Goal: Task Accomplishment & Management: Complete application form

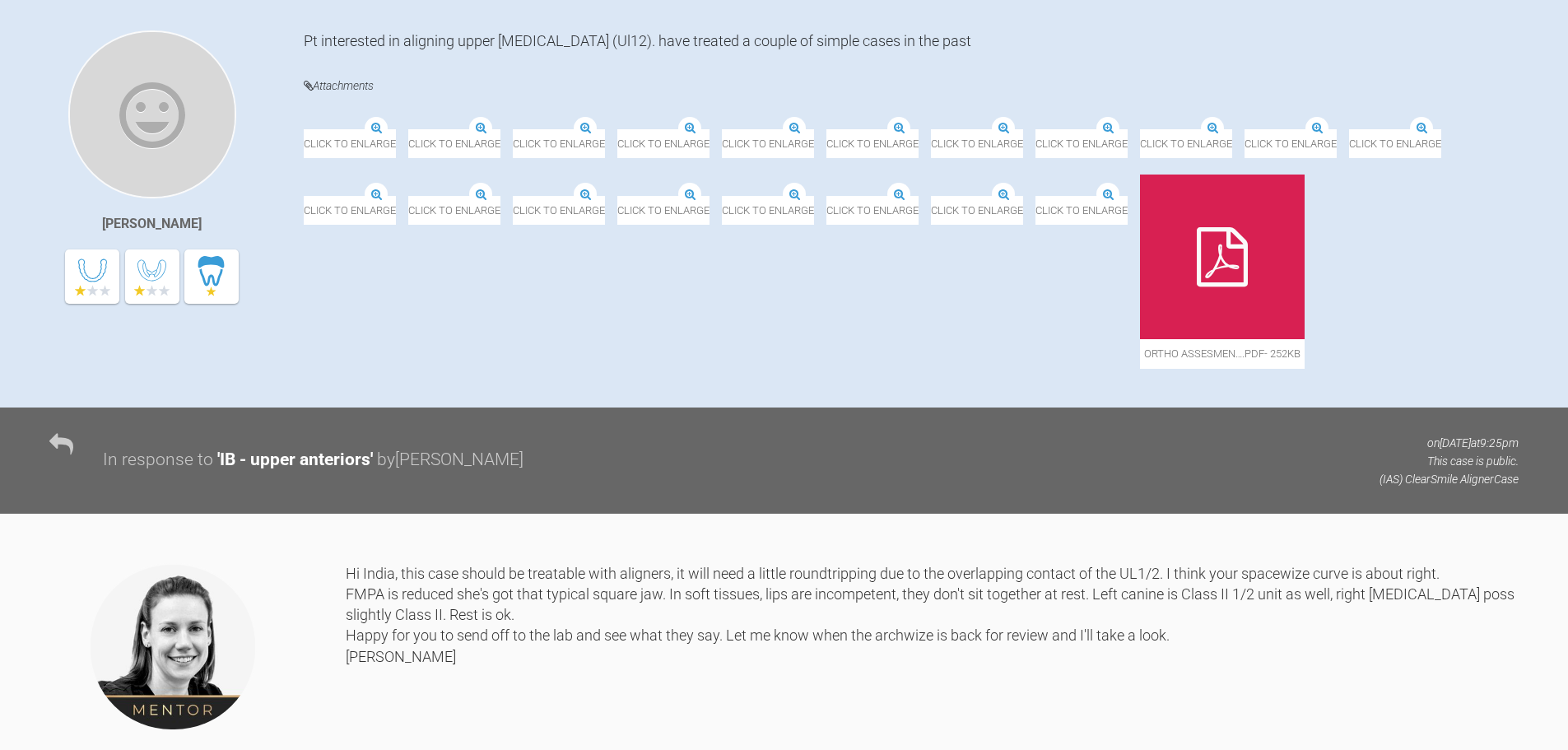
scroll to position [330, 0]
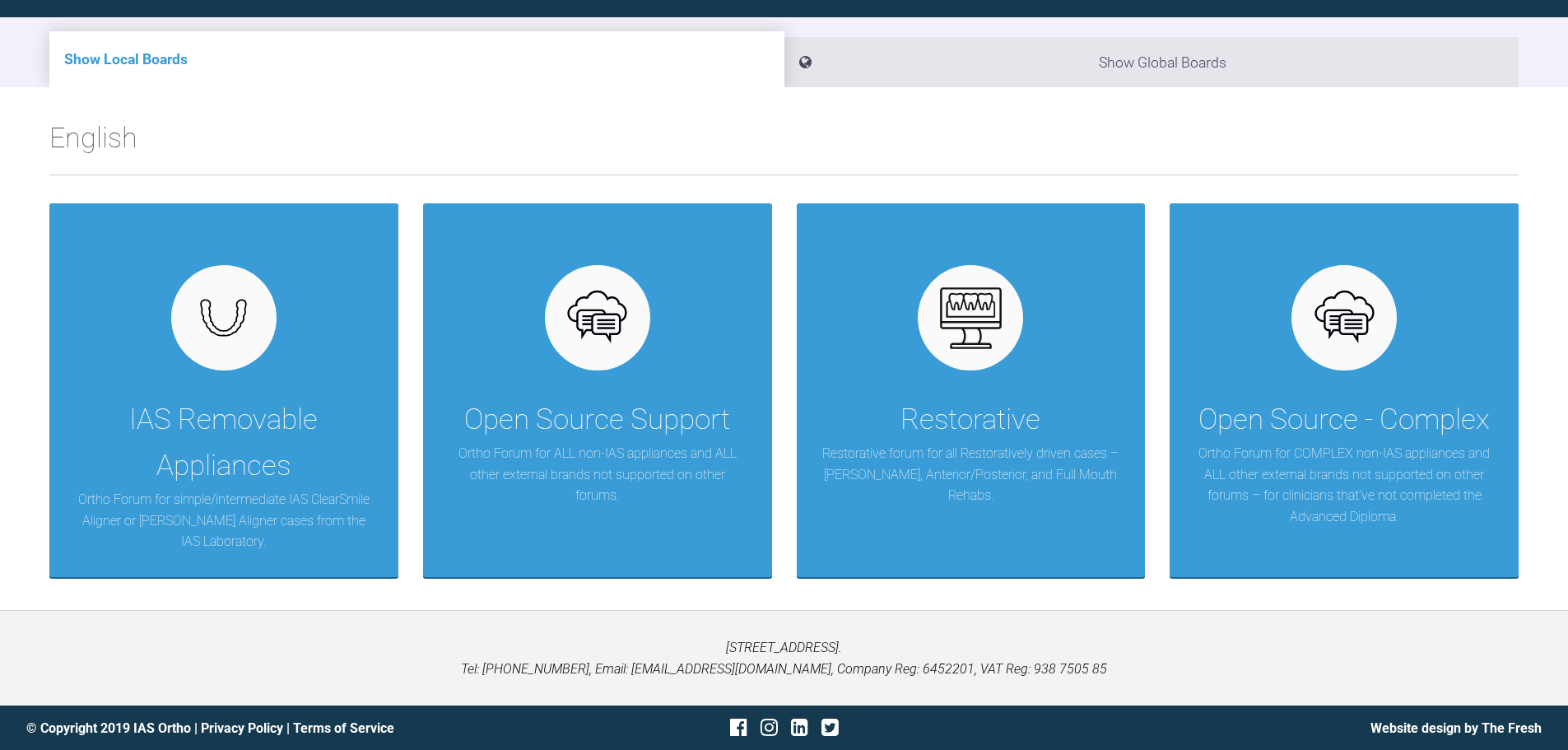
scroll to position [171, 0]
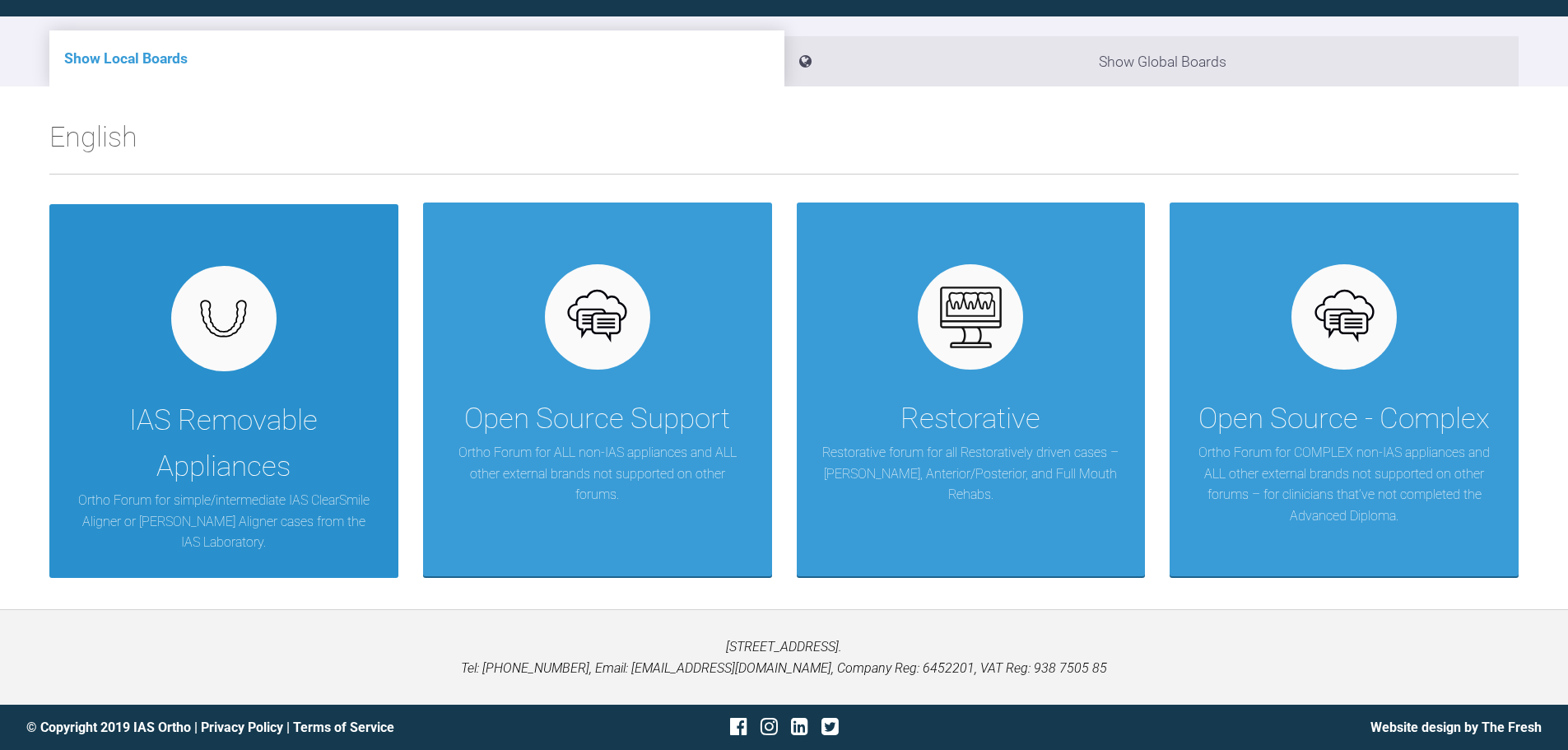
click at [173, 452] on div "IAS Removable Appliances" at bounding box center [224, 443] width 300 height 92
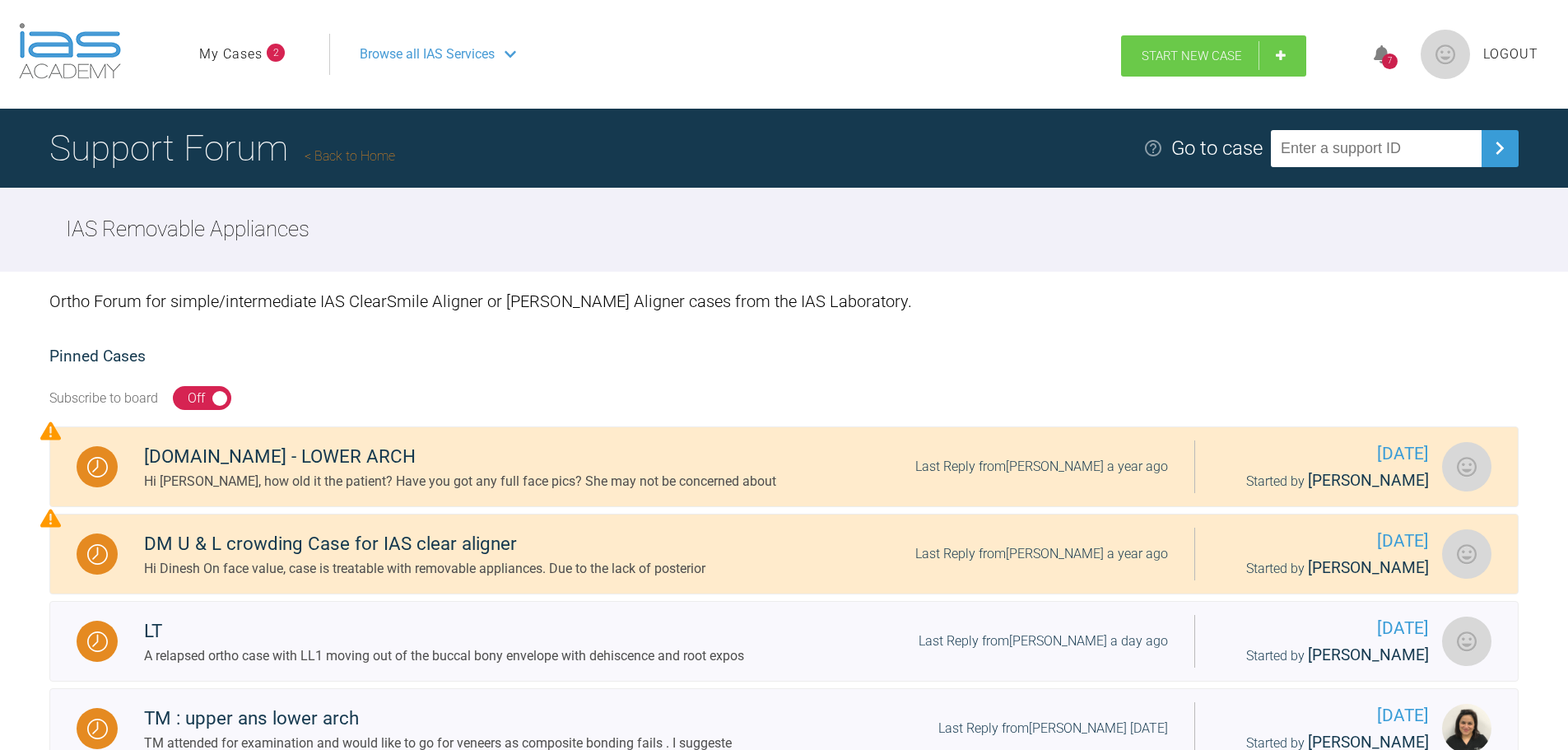
click at [1191, 34] on header "My Cases 2 Logout Browse all IAS Services Start New Case 7 Logout" at bounding box center [784, 54] width 1568 height 109
click at [1245, 64] on link "Start New Case" at bounding box center [1213, 56] width 185 height 41
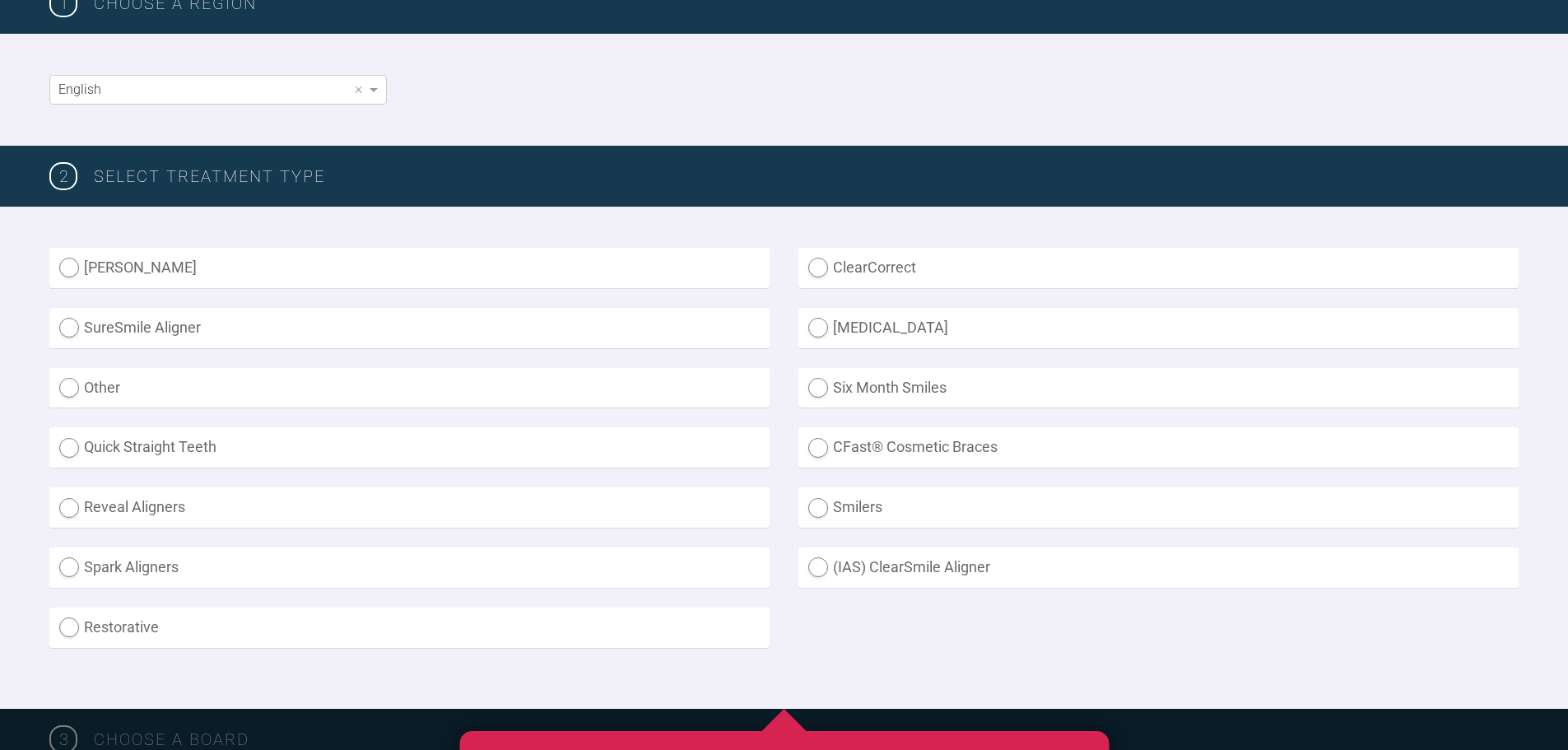
scroll to position [330, 0]
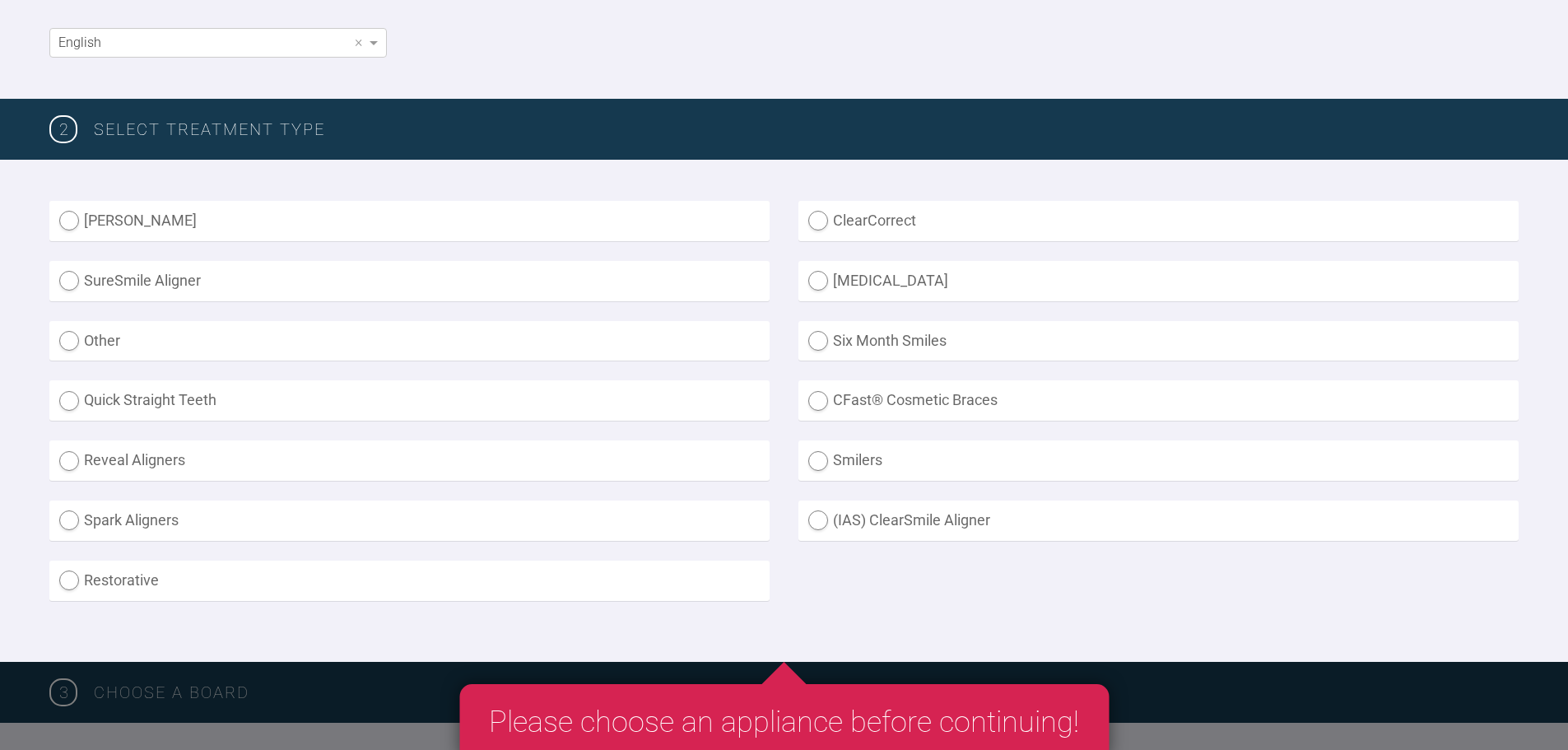
click at [818, 517] on label "(IAS) ClearSmile Aligner" at bounding box center [1158, 520] width 720 height 40
radio Aligner "true"
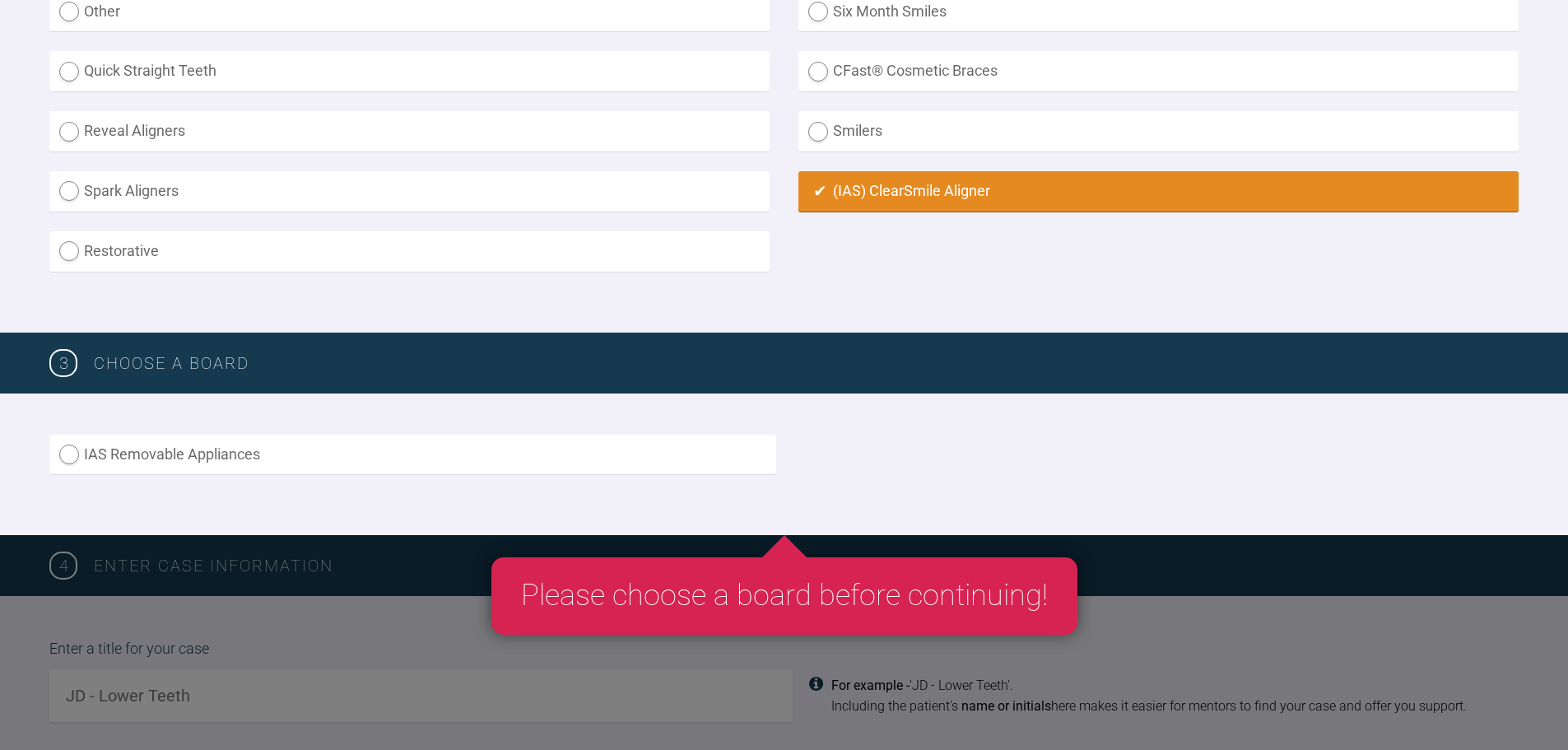
scroll to position [906, 0]
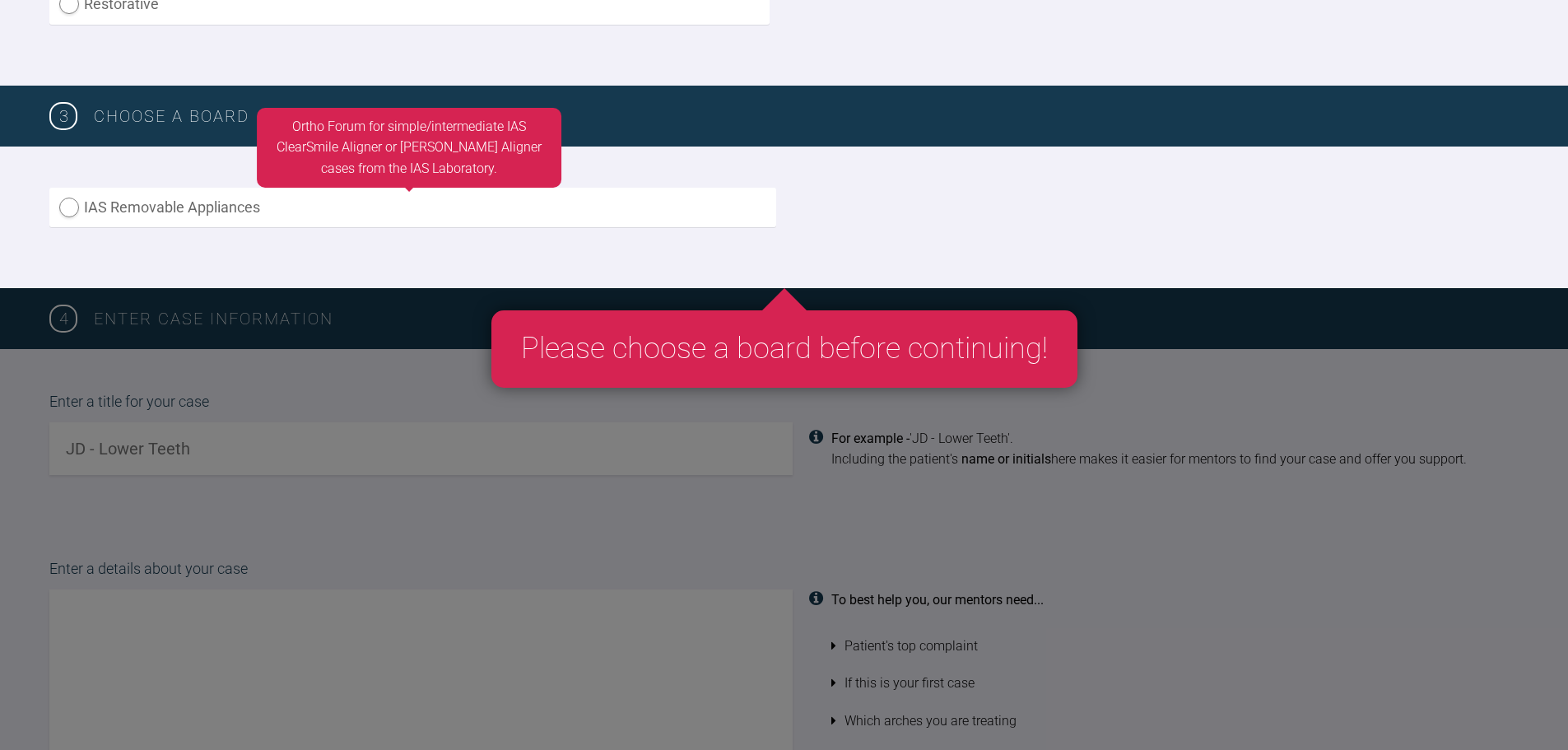
click at [80, 219] on label "IAS Removable Appliances" at bounding box center [413, 208] width 727 height 40
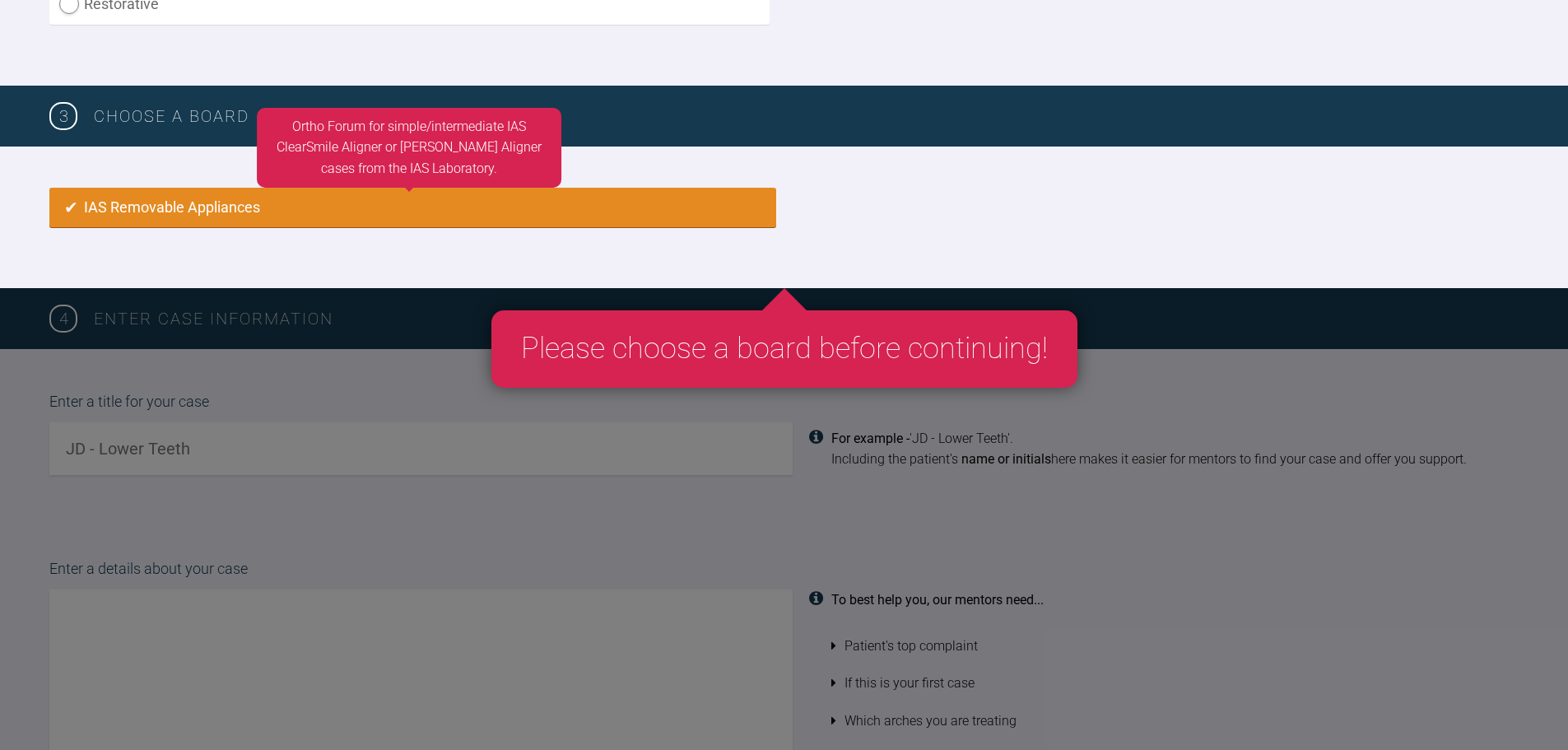
radio input "true"
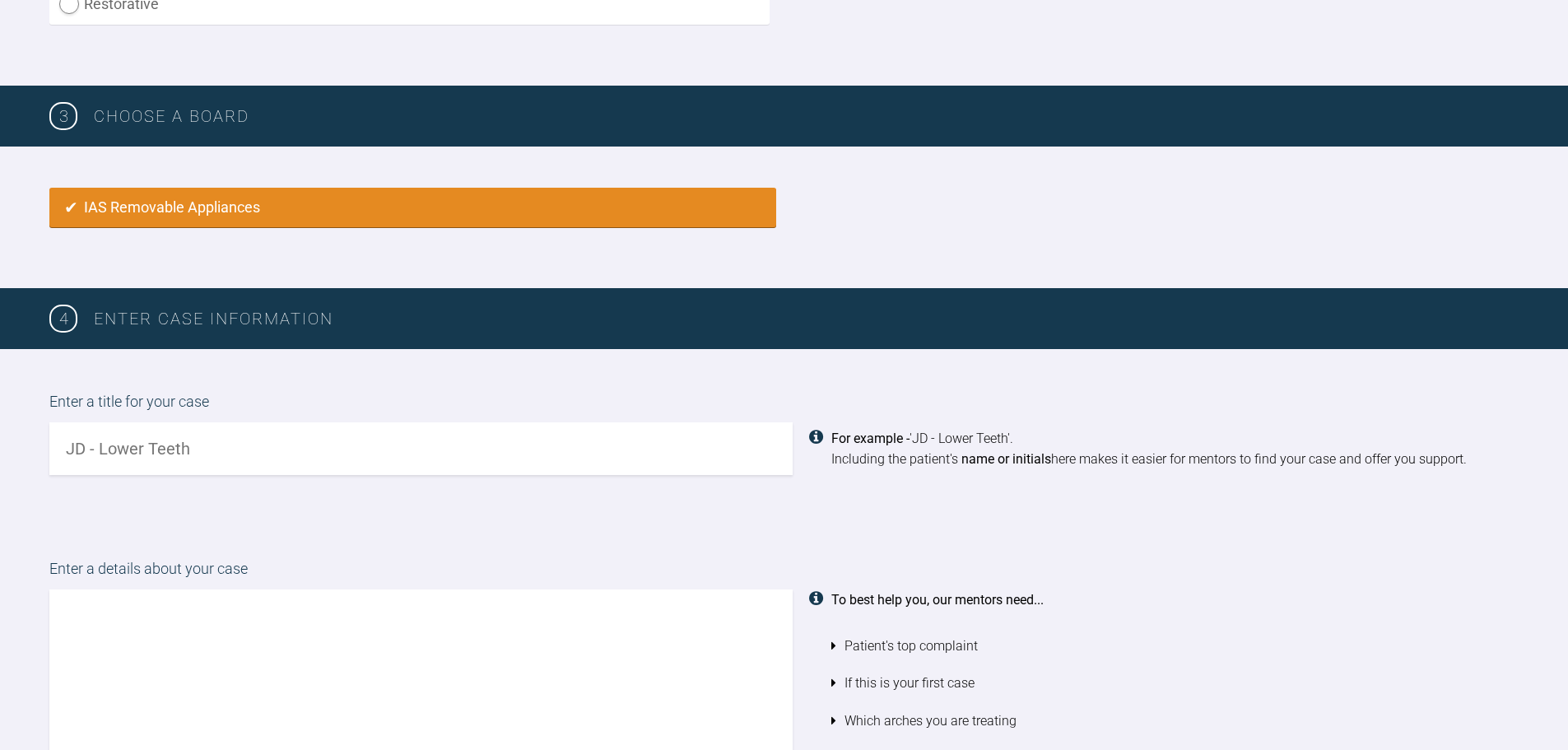
scroll to position [1096, 0]
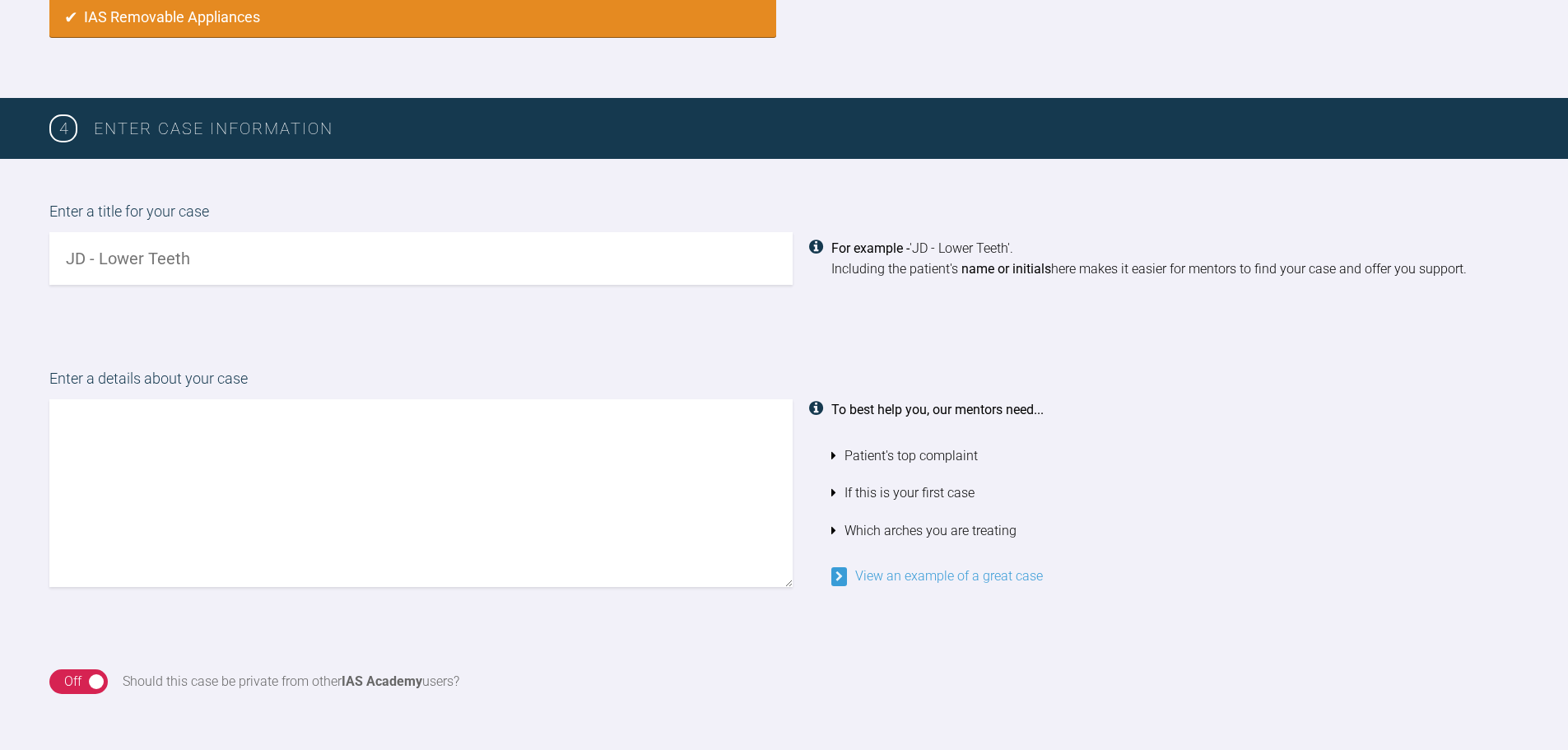
click at [161, 270] on input "text" at bounding box center [421, 259] width 743 height 53
click at [290, 264] on input "IM- ideally lower arch only but open to both" at bounding box center [421, 259] width 743 height 53
click at [418, 246] on input "IM- ideally lower arch only but pt open to both" at bounding box center [421, 259] width 743 height 53
type input "IM- ideally lower arch only but pt open to both if needed"
click at [358, 393] on label "Enter a details about your case" at bounding box center [784, 383] width 1469 height 32
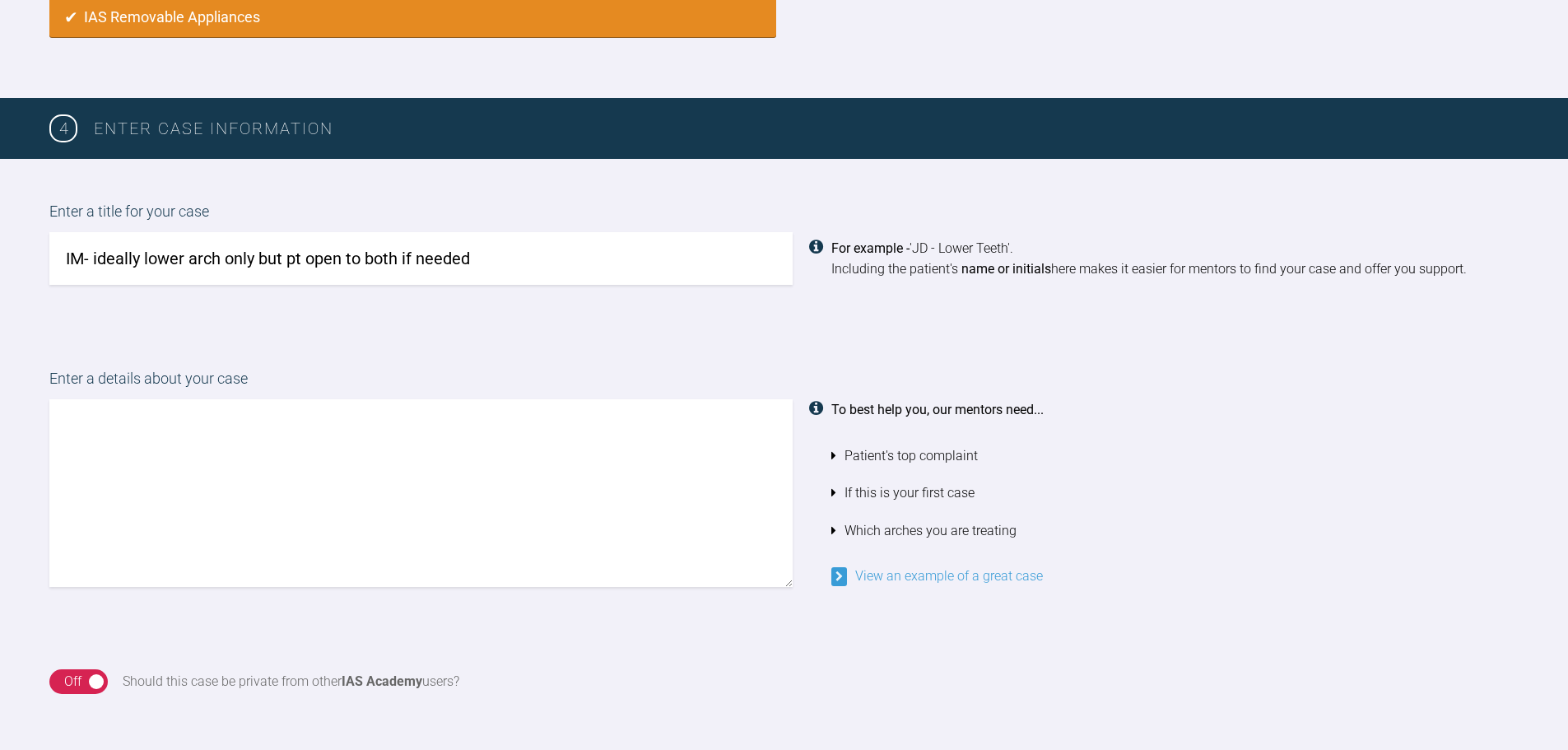
drag, startPoint x: 353, startPoint y: 399, endPoint x: 352, endPoint y: 411, distance: 12.0
click at [352, 411] on div "Enter a details about your case To best help you, our mentors need... Patient's…" at bounding box center [784, 477] width 1469 height 220
click at [352, 415] on textarea at bounding box center [421, 493] width 743 height 188
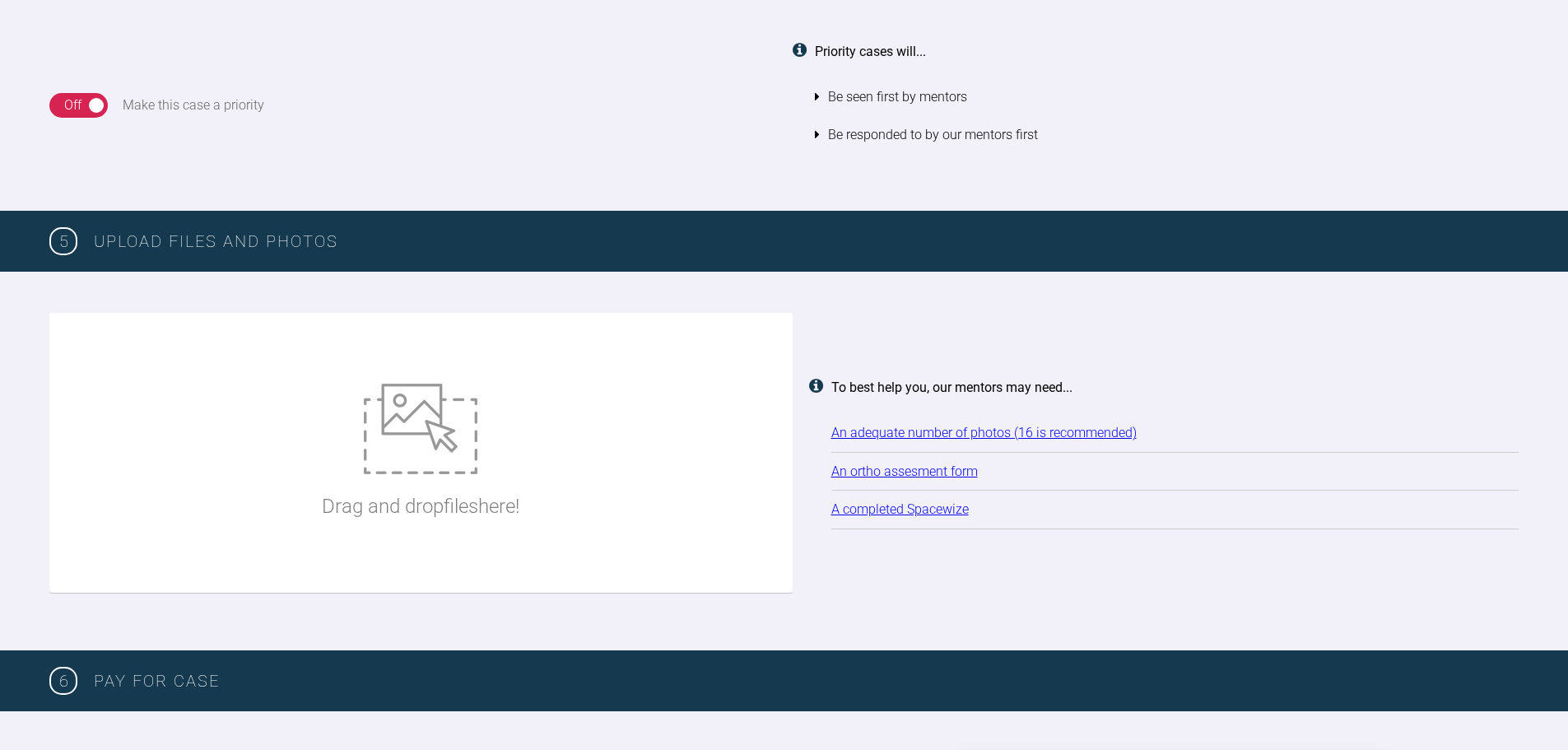
scroll to position [1837, 0]
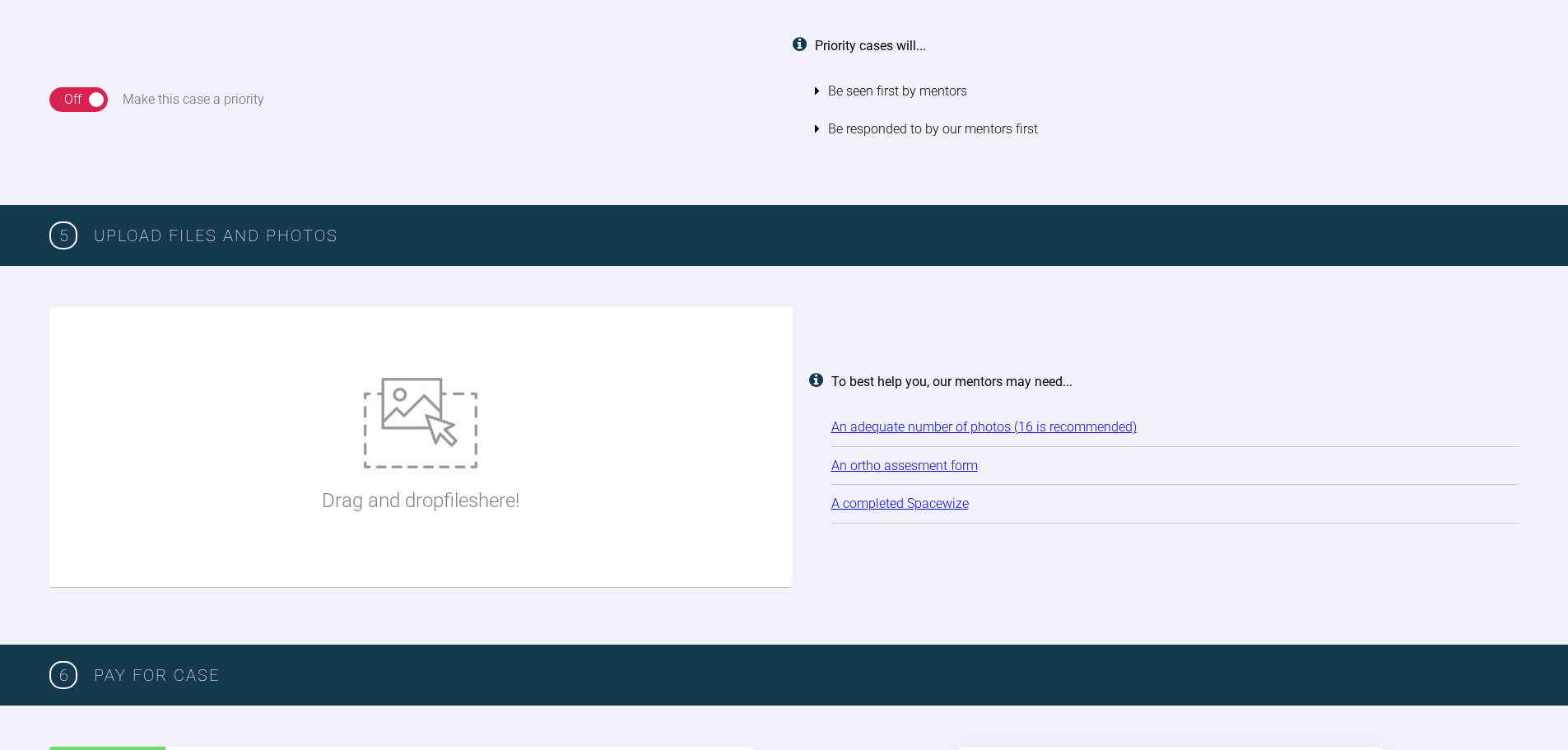
type textarea "Upper and lower anterior crowding. Have treated a couple of mild malocclusions.…"
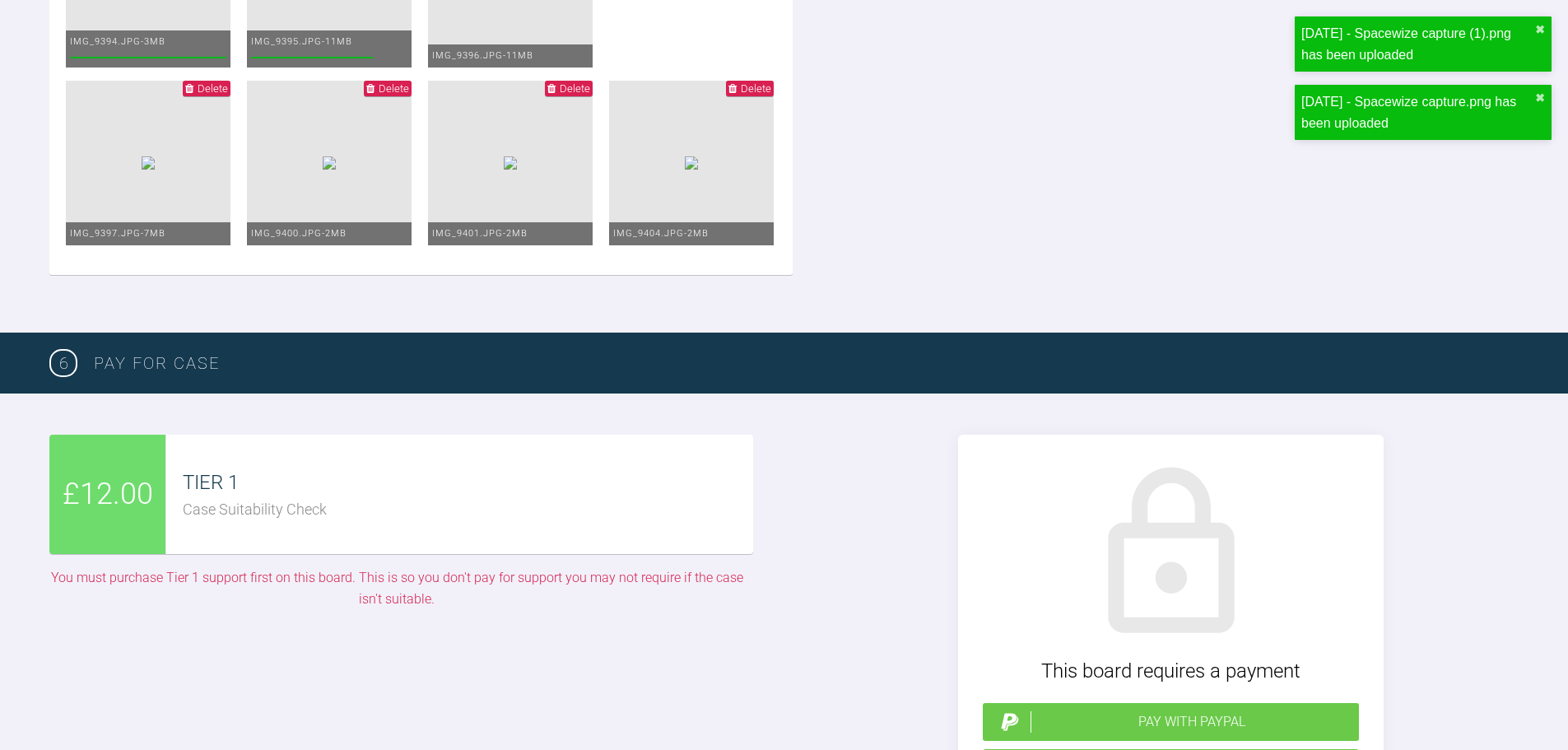
scroll to position [2824, 0]
